Goal: Transaction & Acquisition: Purchase product/service

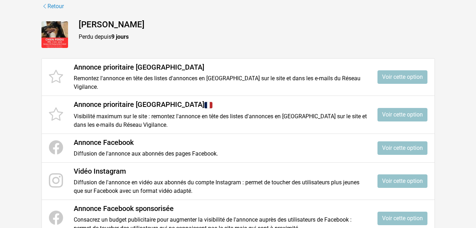
scroll to position [48, 0]
click at [398, 77] on link "Voir cette option" at bounding box center [403, 76] width 50 height 13
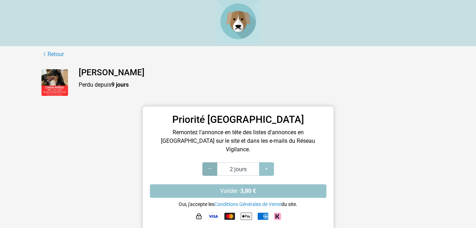
click at [208, 165] on icon at bounding box center [210, 168] width 6 height 7
click at [266, 165] on icon at bounding box center [267, 168] width 6 height 7
type input "3 jours"
click at [266, 165] on icon at bounding box center [267, 168] width 6 height 7
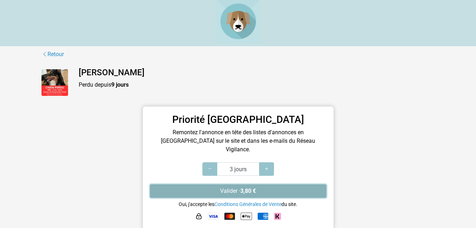
click at [238, 185] on button "Valider · 3,80 €" at bounding box center [238, 190] width 177 height 13
